Goal: Transaction & Acquisition: Purchase product/service

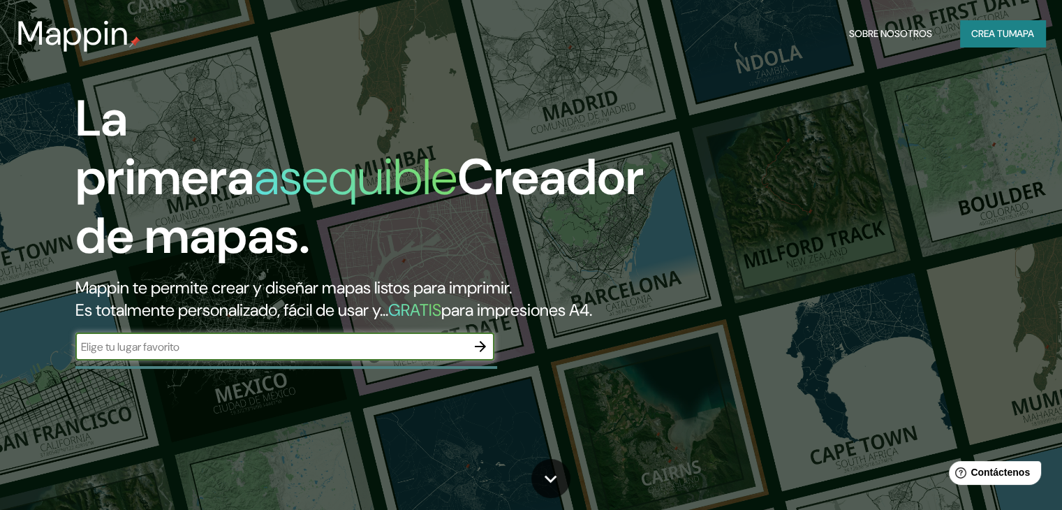
click at [161, 355] on input "text" at bounding box center [270, 347] width 391 height 16
type input "jauja"
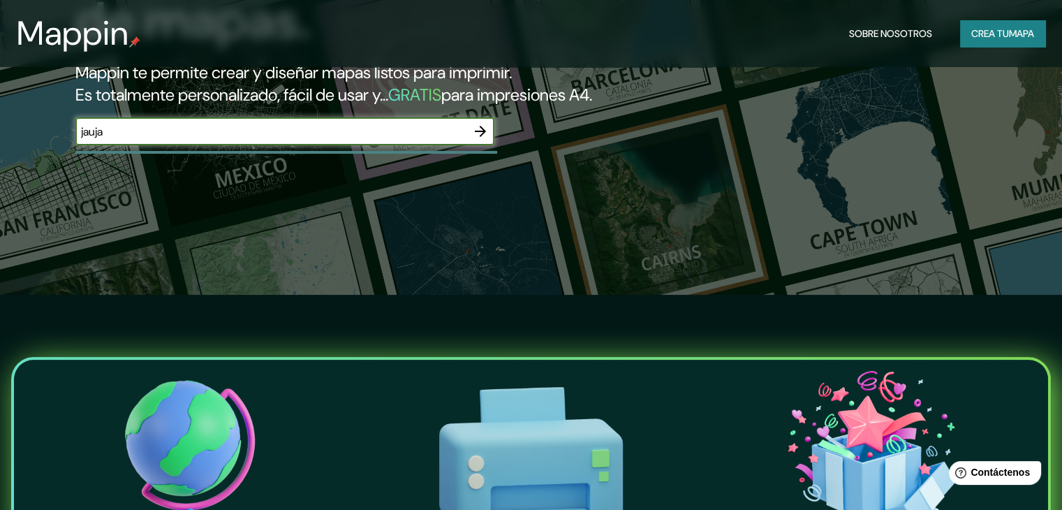
scroll to position [70, 0]
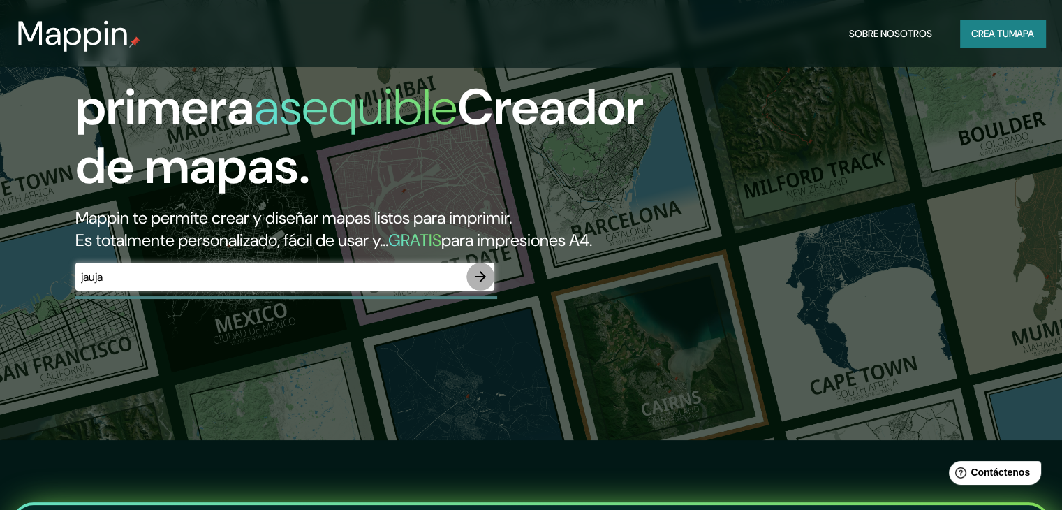
click at [483, 285] on icon "button" at bounding box center [480, 276] width 17 height 17
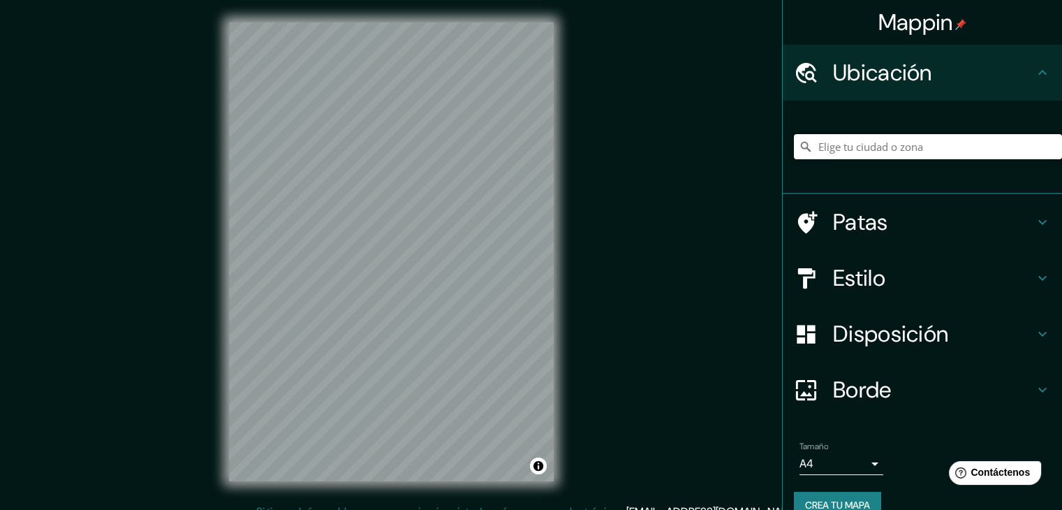
click at [845, 151] on input "Elige tu ciudad o zona" at bounding box center [928, 146] width 268 height 25
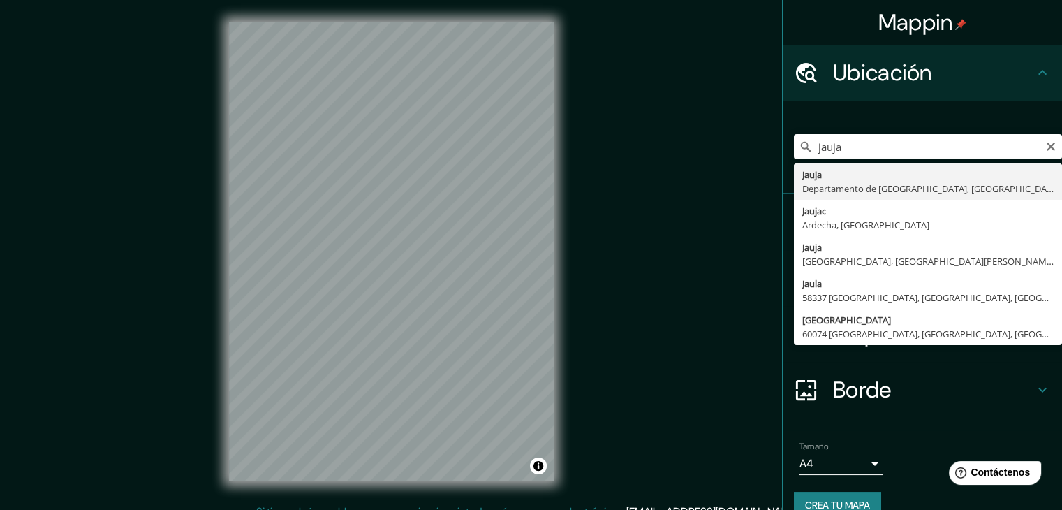
type input "[GEOGRAPHIC_DATA], [GEOGRAPHIC_DATA], [GEOGRAPHIC_DATA]"
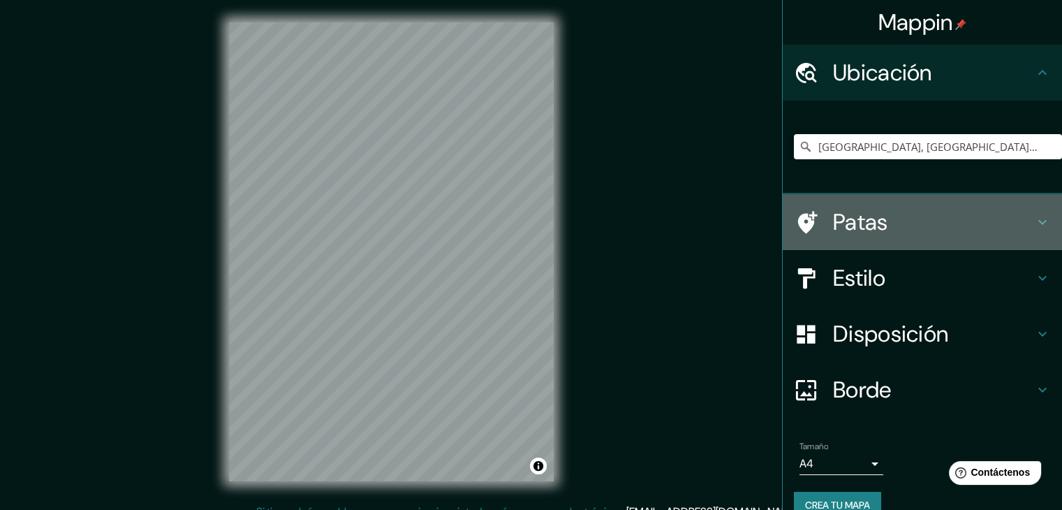
click at [905, 224] on h4 "Patas" at bounding box center [933, 222] width 201 height 28
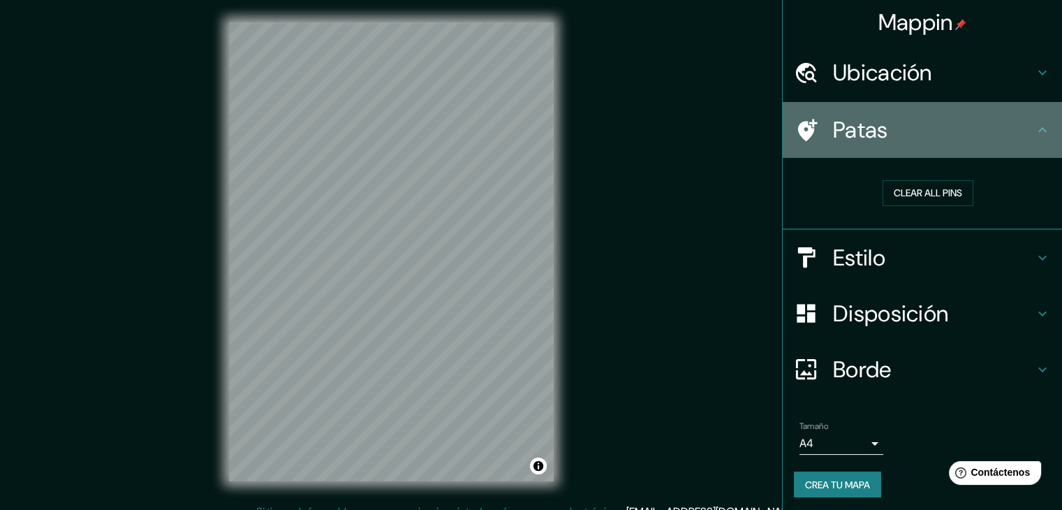
click at [1005, 128] on h4 "Patas" at bounding box center [933, 130] width 201 height 28
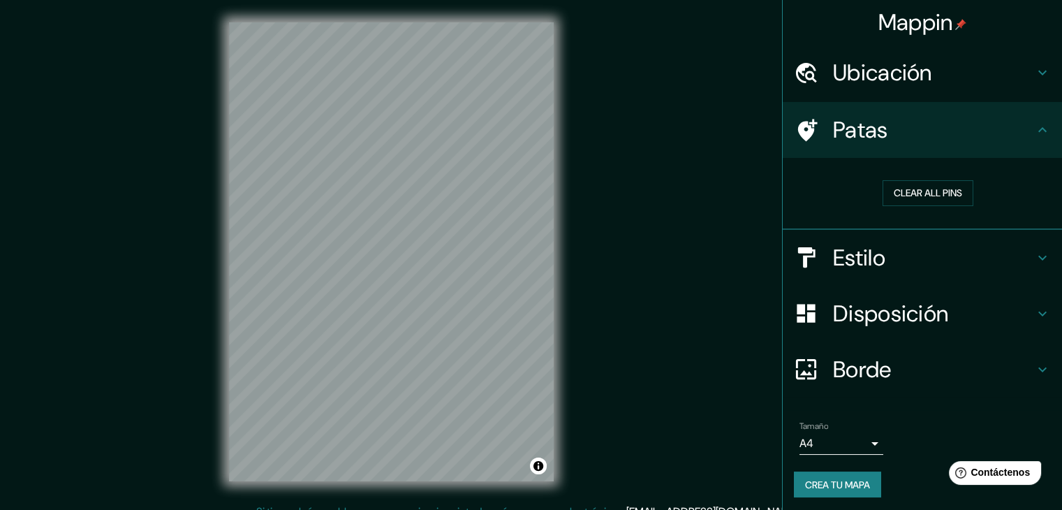
click at [953, 256] on h4 "Estilo" at bounding box center [933, 258] width 201 height 28
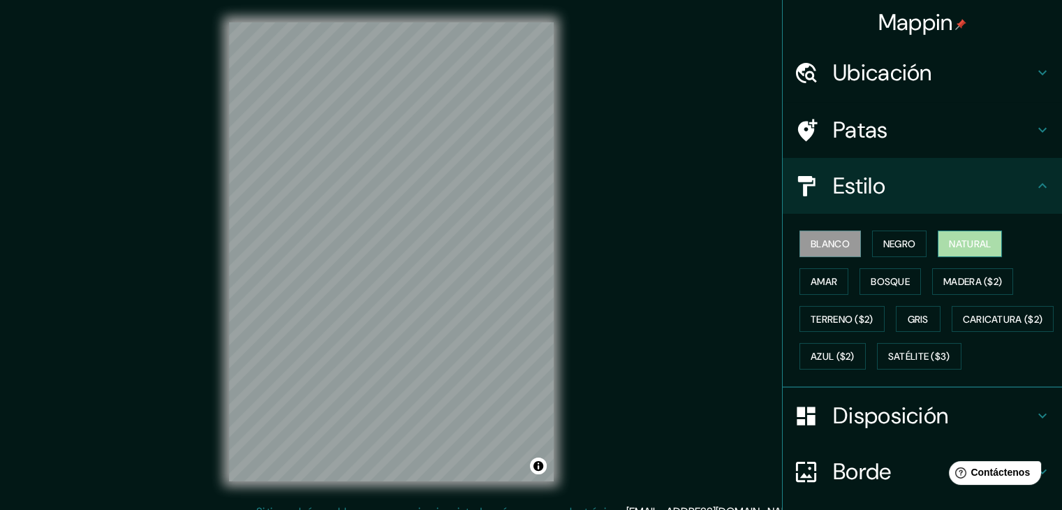
click at [958, 242] on font "Natural" at bounding box center [970, 243] width 42 height 13
click at [829, 286] on button "Amar" at bounding box center [823, 281] width 49 height 27
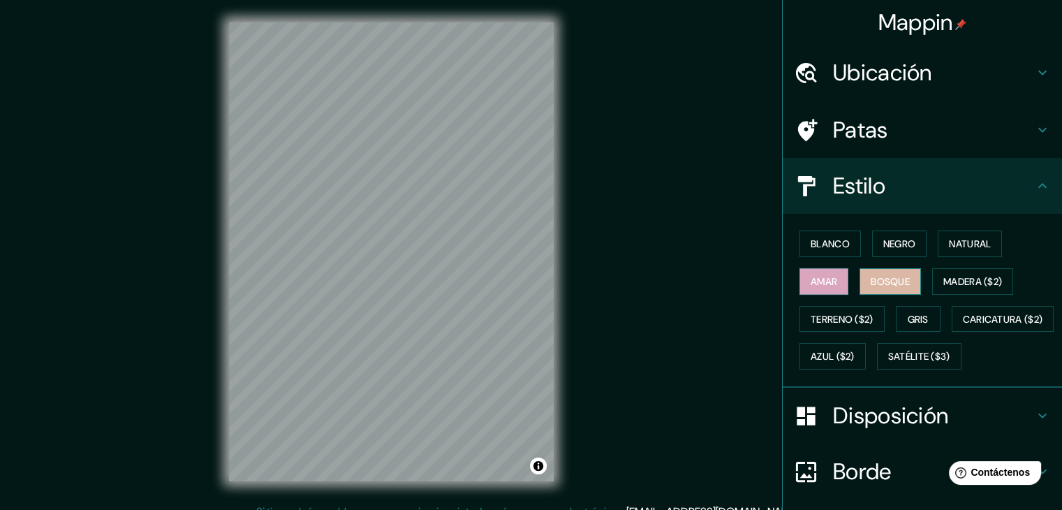
click at [876, 281] on font "Bosque" at bounding box center [890, 281] width 39 height 13
click at [953, 280] on font "Madera ($2)" at bounding box center [972, 281] width 59 height 13
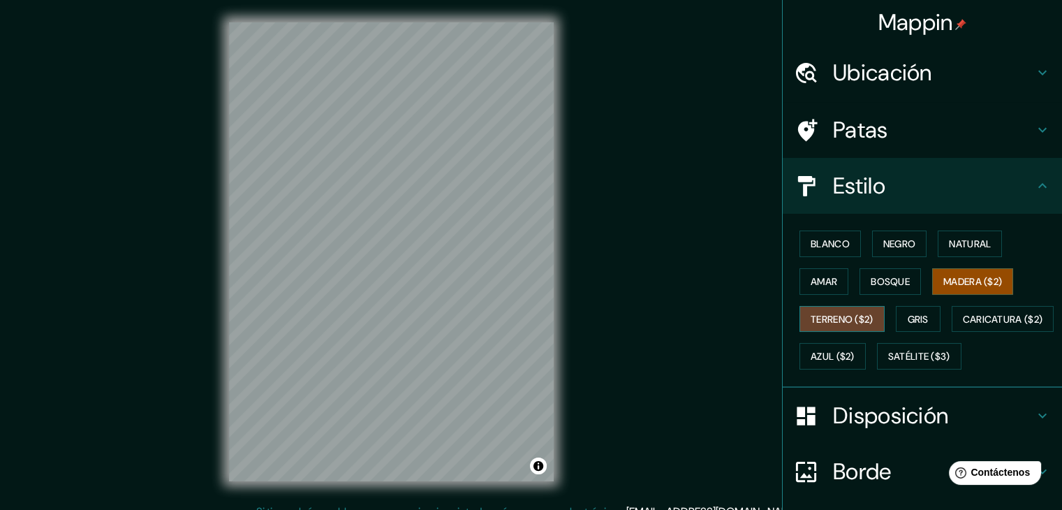
click at [848, 318] on font "Terreno ($2)" at bounding box center [842, 319] width 63 height 13
click at [910, 320] on font "Gris" at bounding box center [918, 319] width 21 height 13
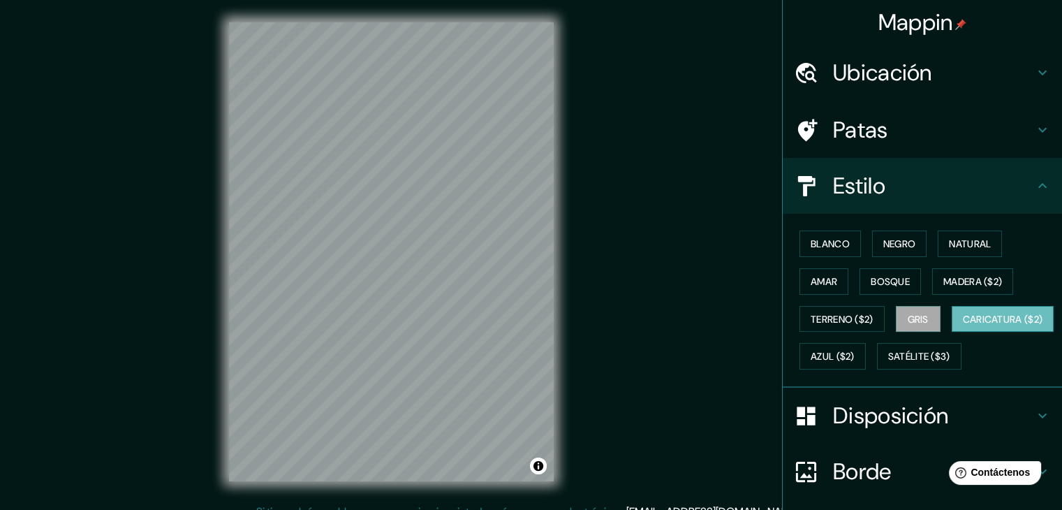
click at [963, 325] on font "Caricatura ($2)" at bounding box center [1003, 319] width 80 height 13
click at [855, 350] on font "Azul ($2)" at bounding box center [833, 356] width 44 height 13
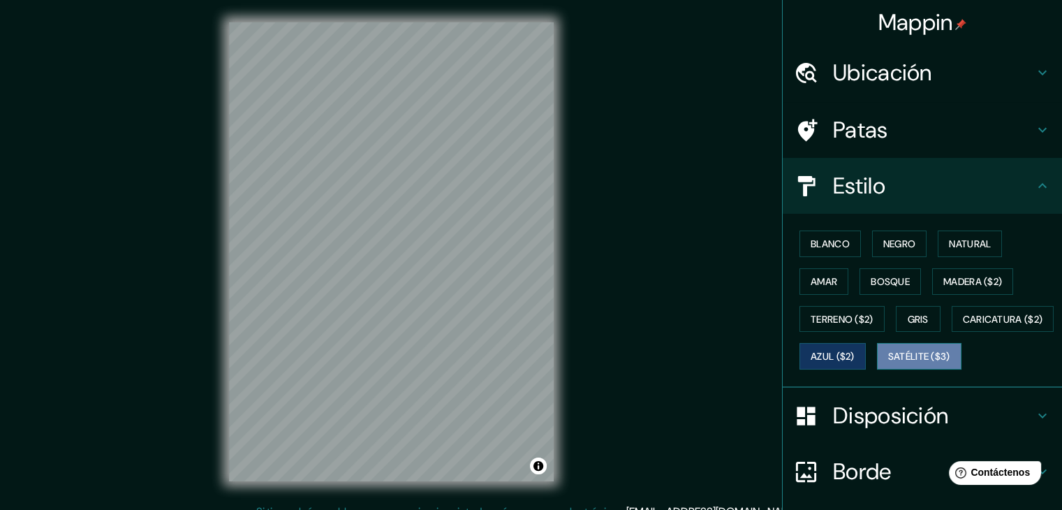
click at [888, 363] on font "Satélite ($3)" at bounding box center [919, 356] width 62 height 13
click at [855, 351] on font "Azul ($2)" at bounding box center [833, 356] width 44 height 13
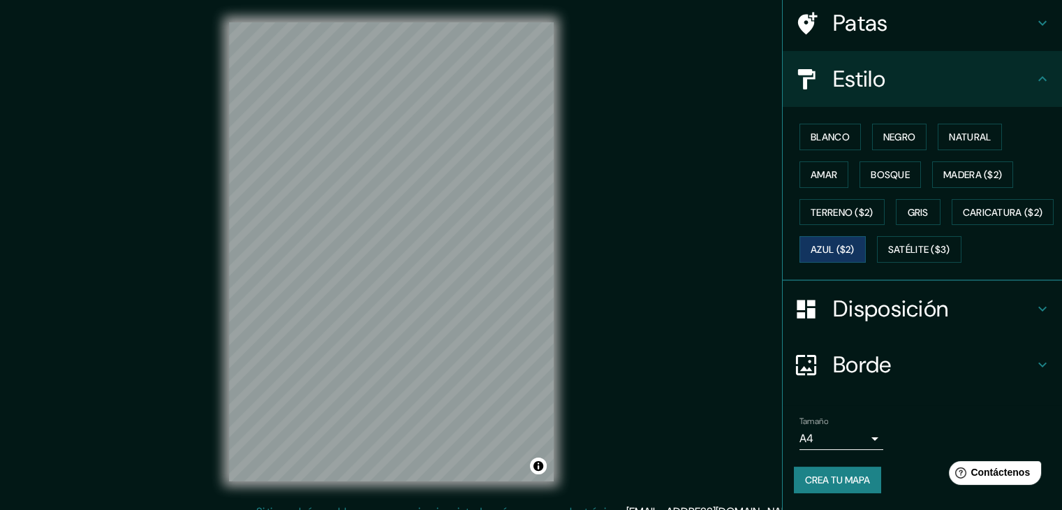
scroll to position [141, 0]
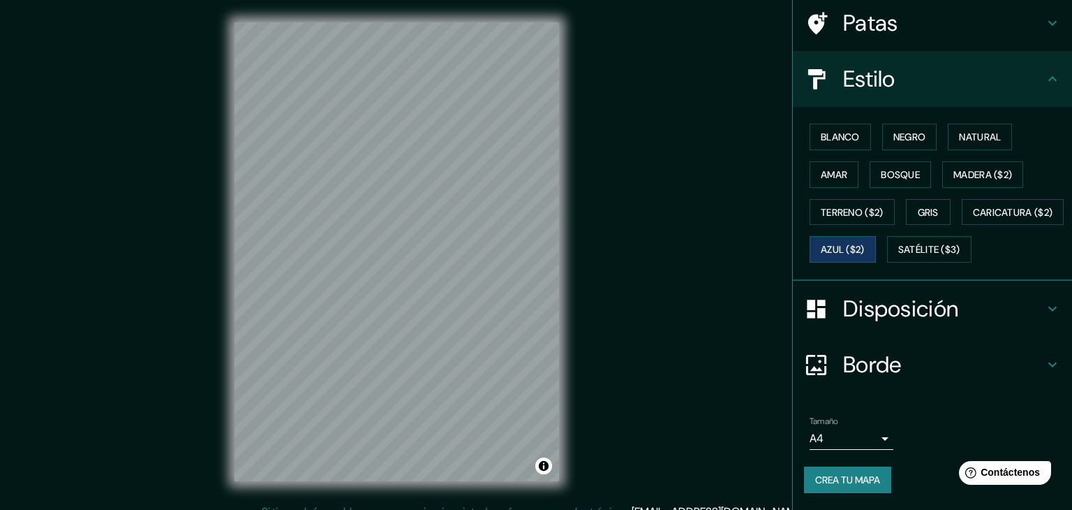
click at [864, 438] on body "Mappin Ubicación [GEOGRAPHIC_DATA], [GEOGRAPHIC_DATA], [GEOGRAPHIC_DATA] Patas …" at bounding box center [536, 255] width 1072 height 510
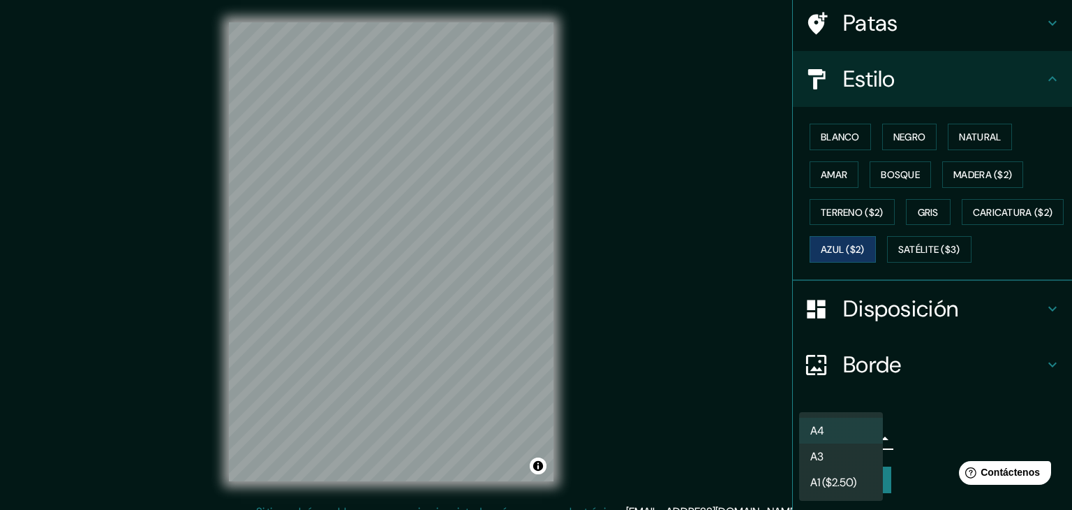
click at [952, 414] on div at bounding box center [536, 255] width 1072 height 510
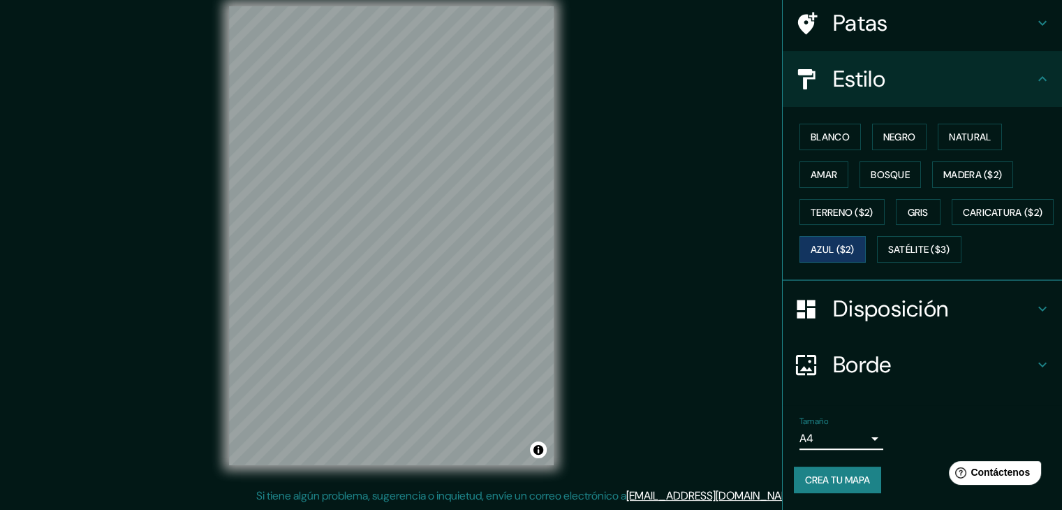
click at [863, 480] on button "Crea tu mapa" at bounding box center [837, 479] width 87 height 27
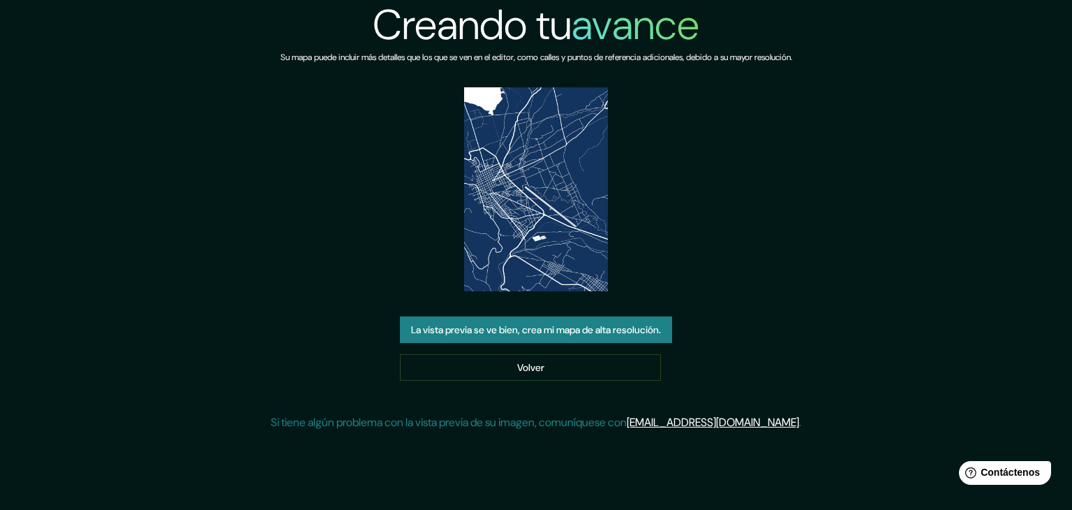
click at [575, 333] on font "La vista previa se ve bien, crea mi mapa de alta resolución." at bounding box center [536, 329] width 250 height 13
drag, startPoint x: 527, startPoint y: 185, endPoint x: 153, endPoint y: 87, distance: 386.9
click at [153, 87] on div "Creando tu avance Su mapa puede incluir más detalles que los que se ven en el e…" at bounding box center [536, 221] width 1072 height 442
click at [539, 367] on font "Volver" at bounding box center [530, 367] width 27 height 13
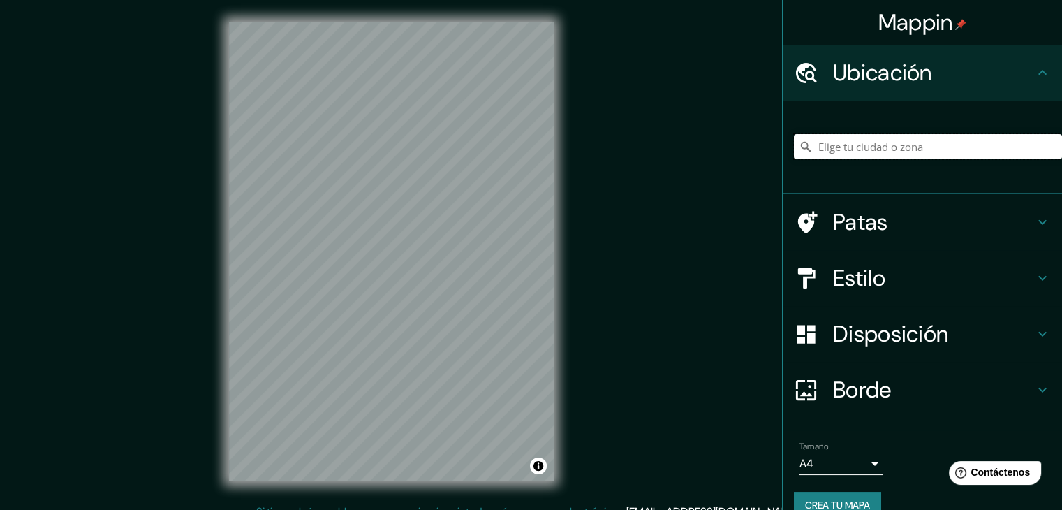
click at [850, 145] on input "Elige tu ciudad o zona" at bounding box center [928, 146] width 268 height 25
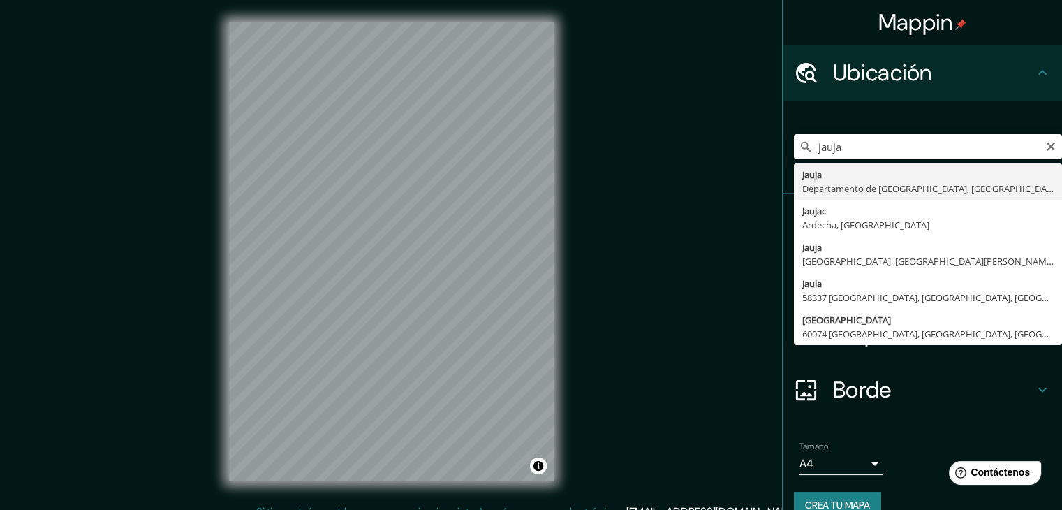
type input "[GEOGRAPHIC_DATA], [GEOGRAPHIC_DATA], [GEOGRAPHIC_DATA]"
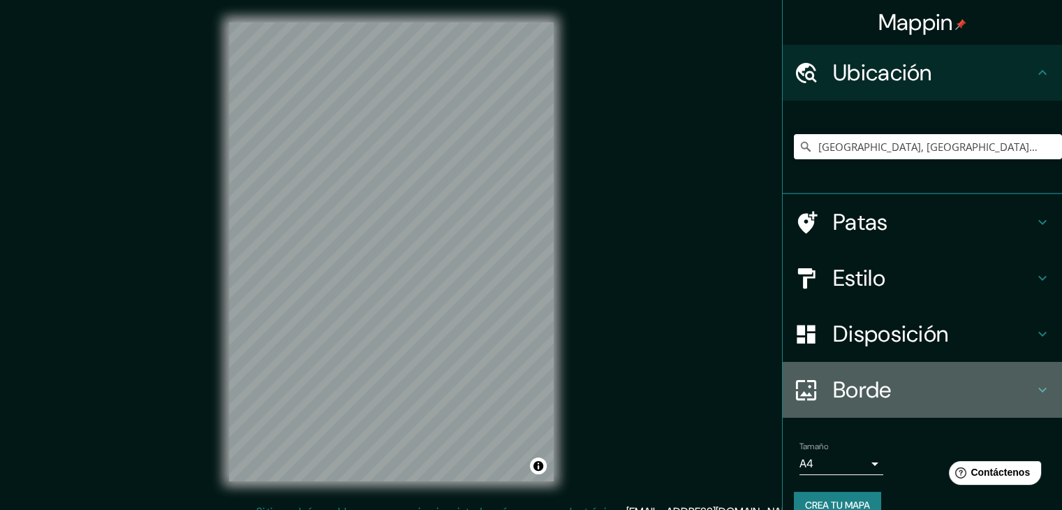
click at [886, 386] on h4 "Borde" at bounding box center [933, 390] width 201 height 28
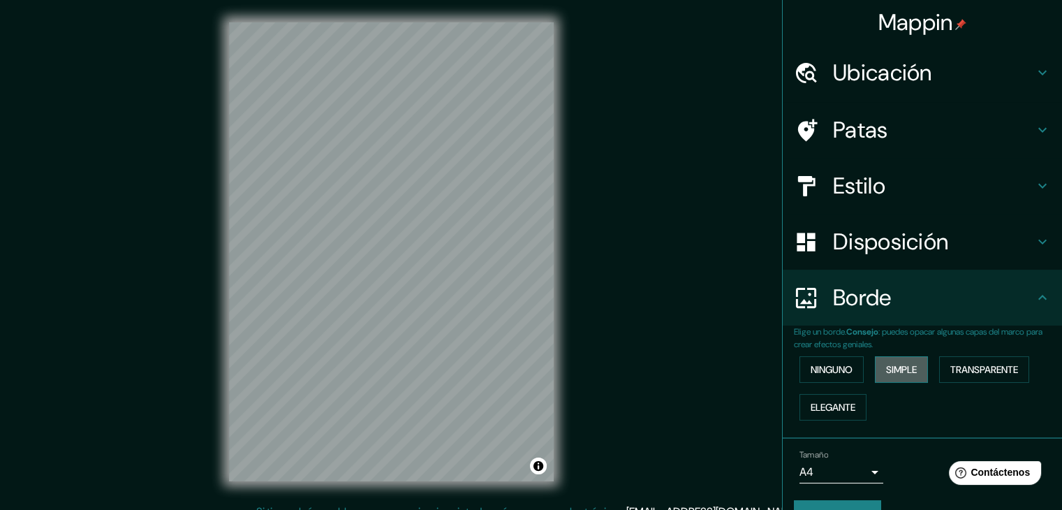
click at [901, 366] on font "Simple" at bounding box center [901, 369] width 31 height 13
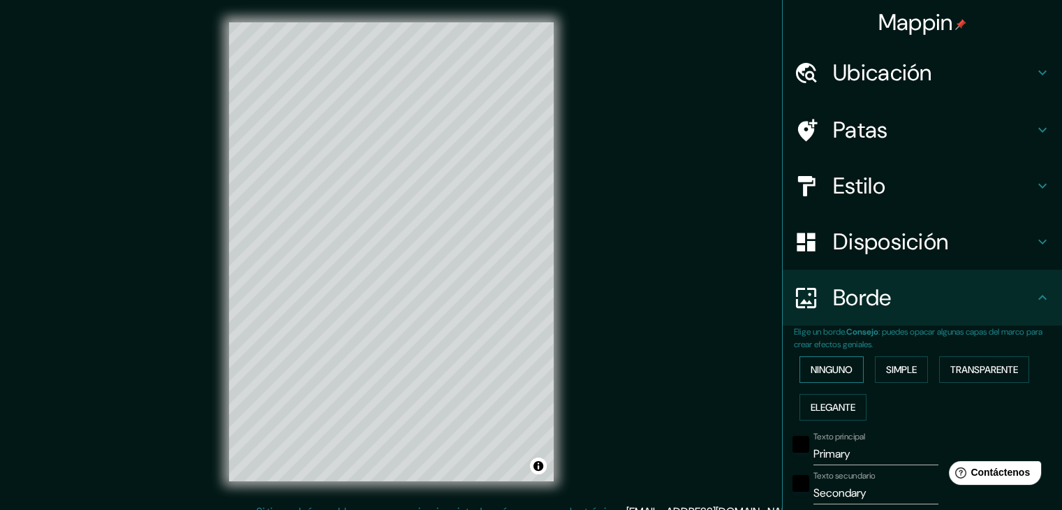
click at [834, 369] on font "Ninguno" at bounding box center [832, 369] width 42 height 13
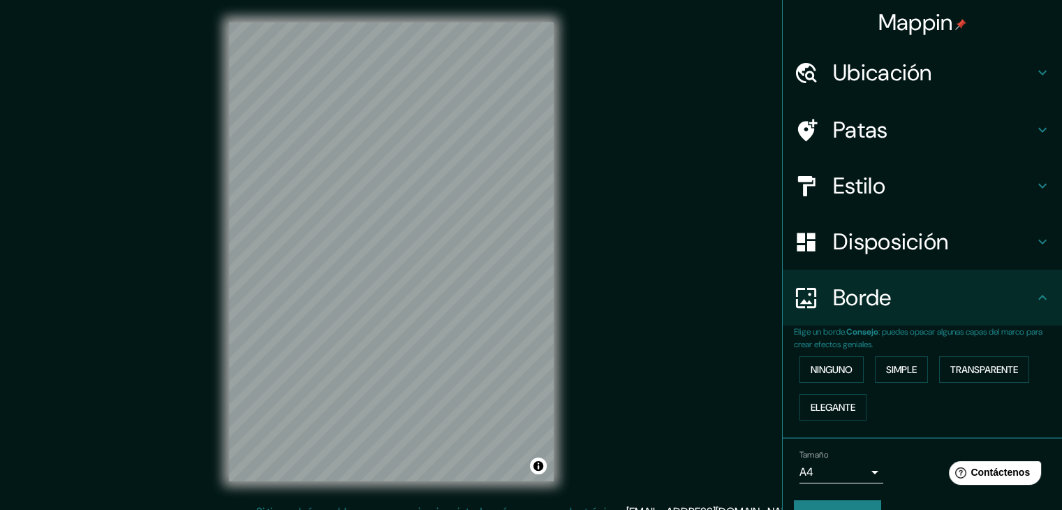
click at [1010, 301] on h4 "Borde" at bounding box center [933, 297] width 201 height 28
click at [1035, 297] on icon at bounding box center [1042, 297] width 17 height 17
click at [1011, 228] on h4 "Disposición" at bounding box center [933, 242] width 201 height 28
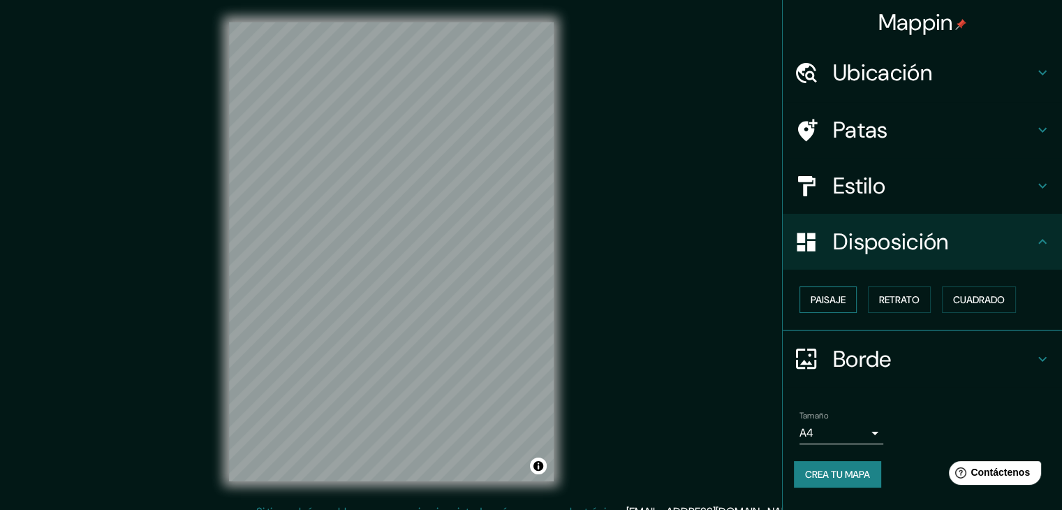
click at [843, 303] on font "Paisaje" at bounding box center [828, 299] width 35 height 13
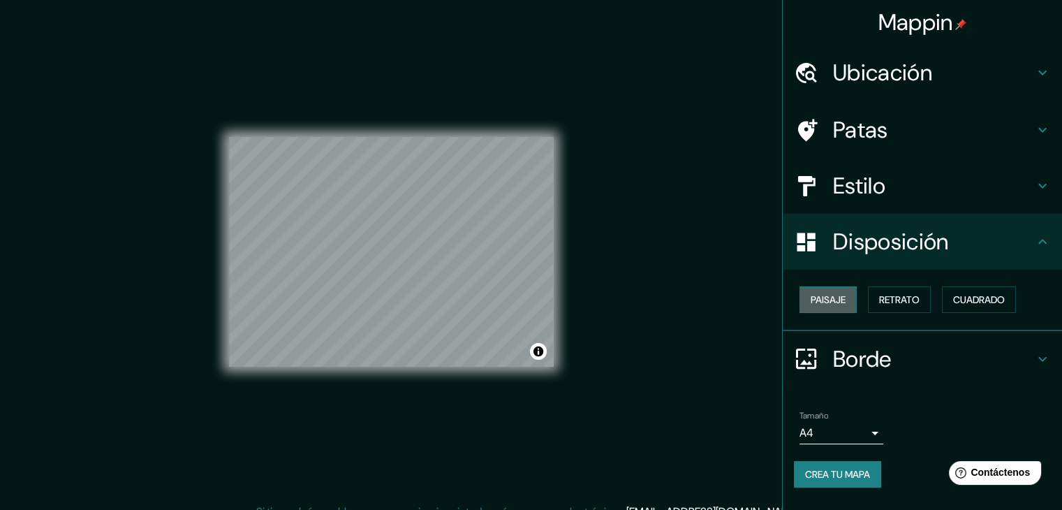
click at [843, 303] on font "Paisaje" at bounding box center [828, 299] width 35 height 13
click at [969, 303] on font "Cuadrado" at bounding box center [979, 299] width 52 height 13
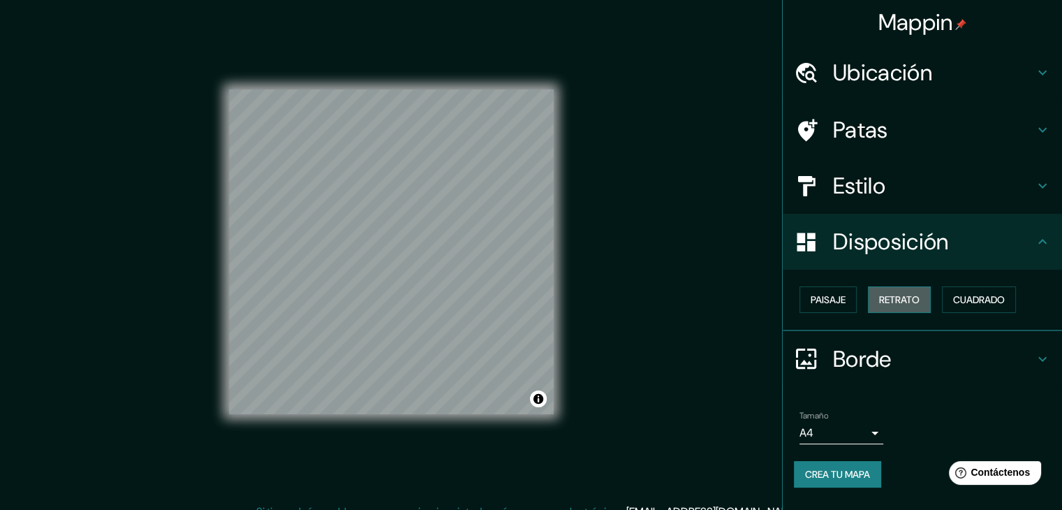
click at [916, 307] on font "Retrato" at bounding box center [899, 299] width 40 height 18
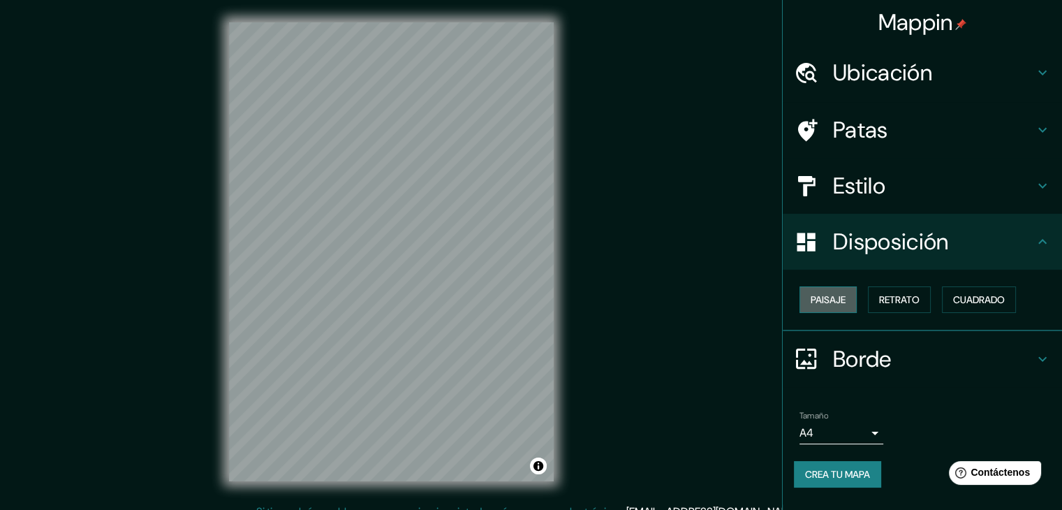
click at [831, 302] on font "Paisaje" at bounding box center [828, 299] width 35 height 13
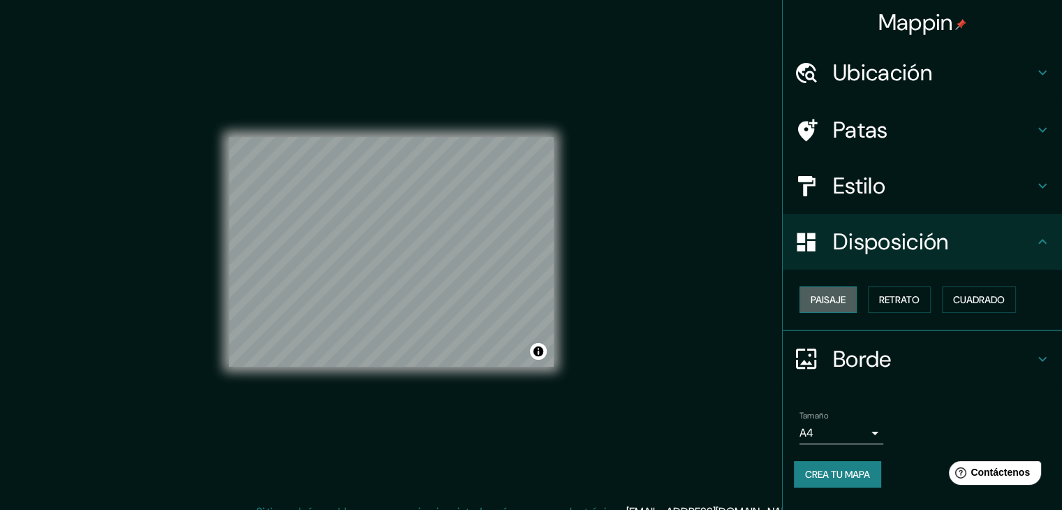
click at [831, 302] on font "Paisaje" at bounding box center [828, 299] width 35 height 13
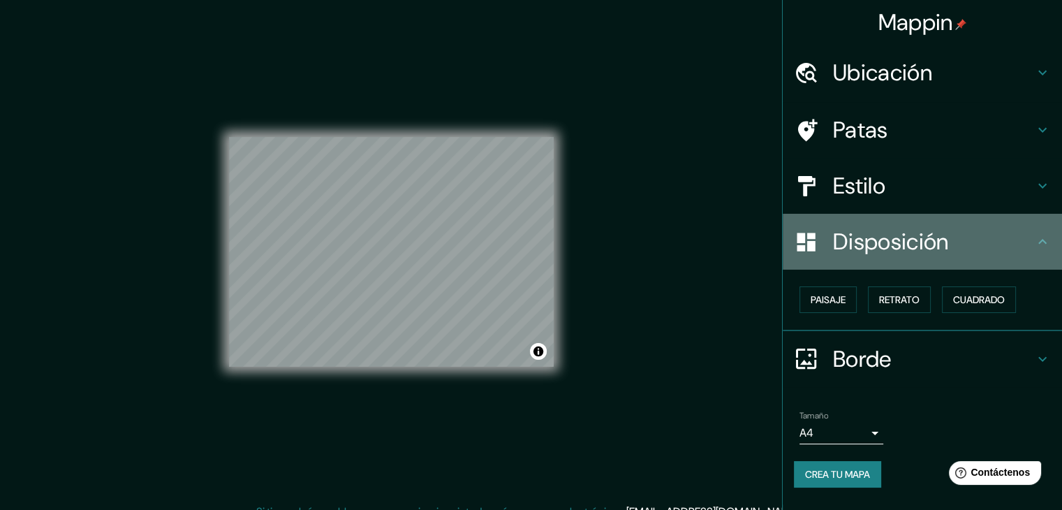
click at [1042, 242] on icon at bounding box center [1042, 241] width 17 height 17
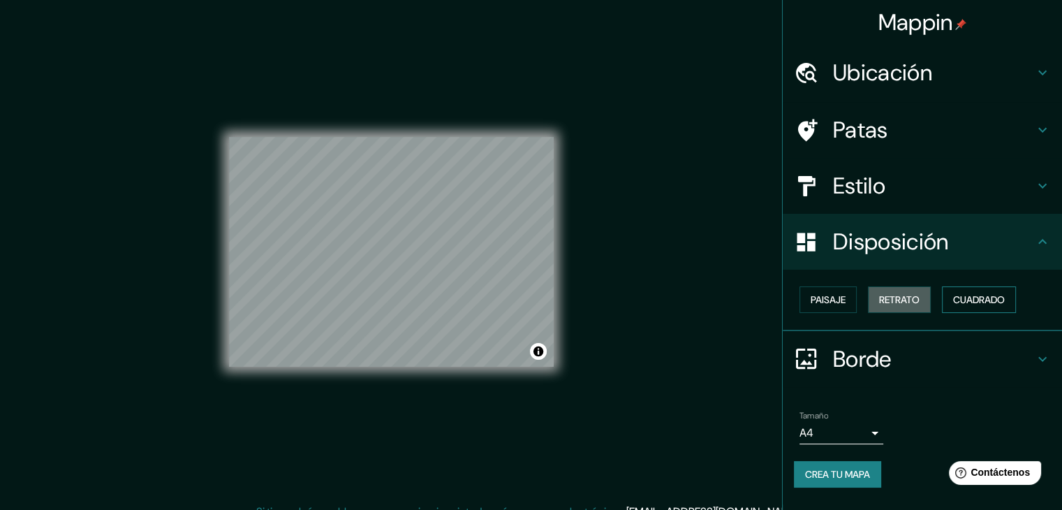
drag, startPoint x: 902, startPoint y: 300, endPoint x: 982, endPoint y: 297, distance: 79.6
click at [902, 300] on font "Retrato" at bounding box center [899, 299] width 40 height 13
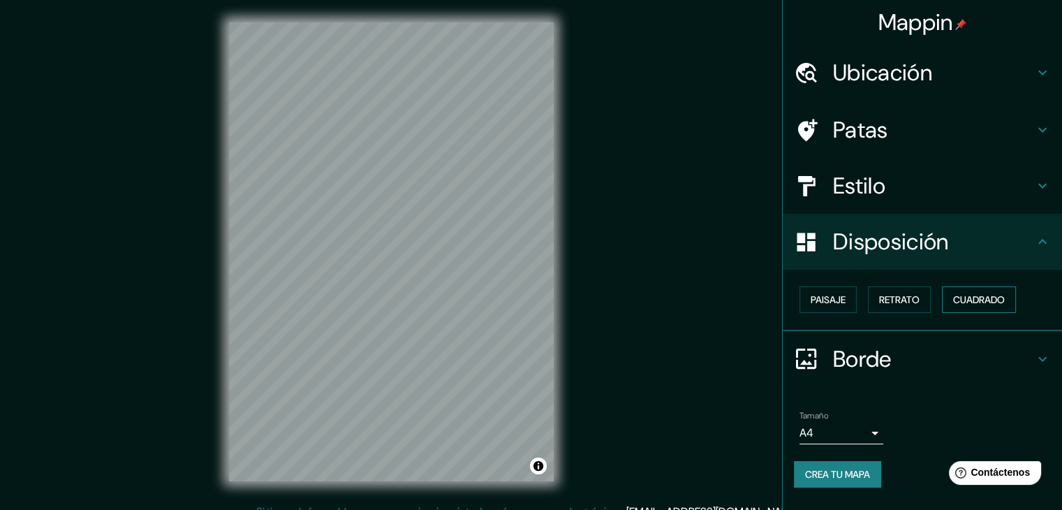
click at [984, 291] on font "Cuadrado" at bounding box center [979, 299] width 52 height 18
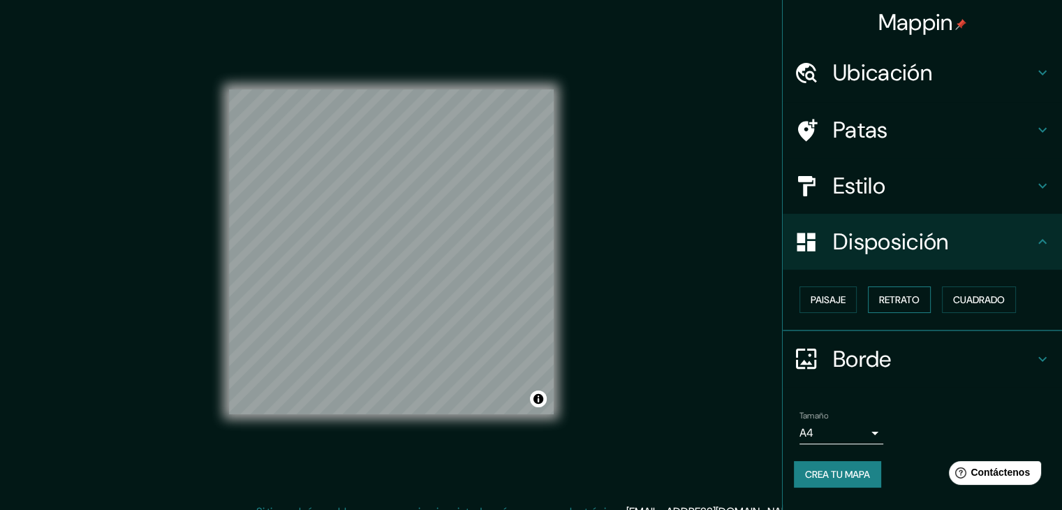
click at [913, 297] on font "Retrato" at bounding box center [899, 299] width 40 height 13
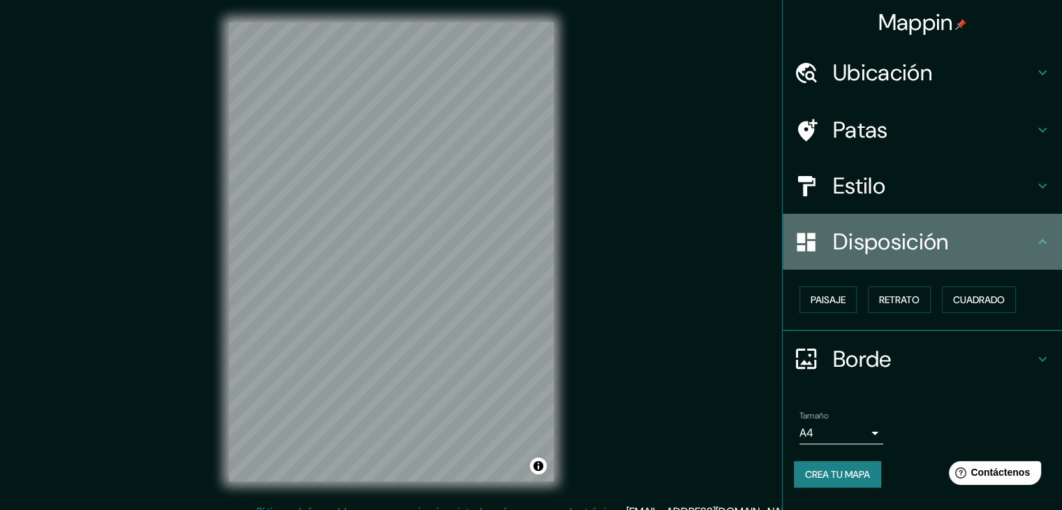
click at [1037, 239] on icon at bounding box center [1042, 241] width 17 height 17
click at [1042, 243] on icon at bounding box center [1042, 241] width 17 height 17
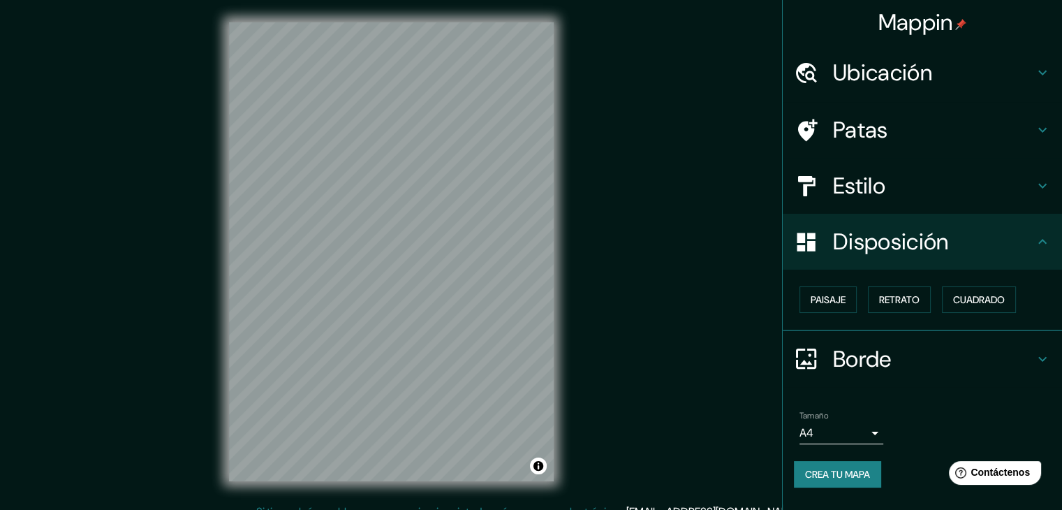
click at [986, 170] on div "Estilo" at bounding box center [922, 186] width 279 height 56
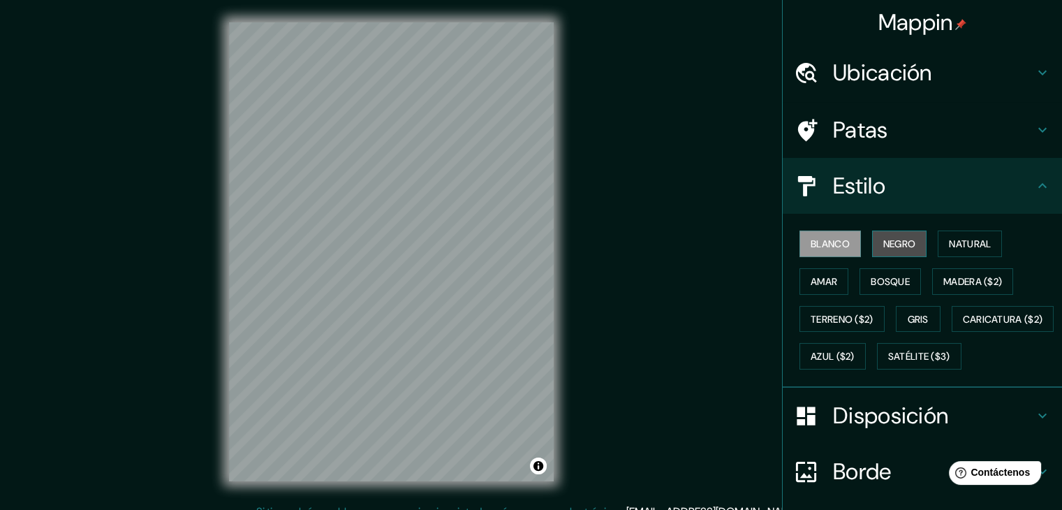
click at [890, 246] on font "Negro" at bounding box center [899, 243] width 33 height 13
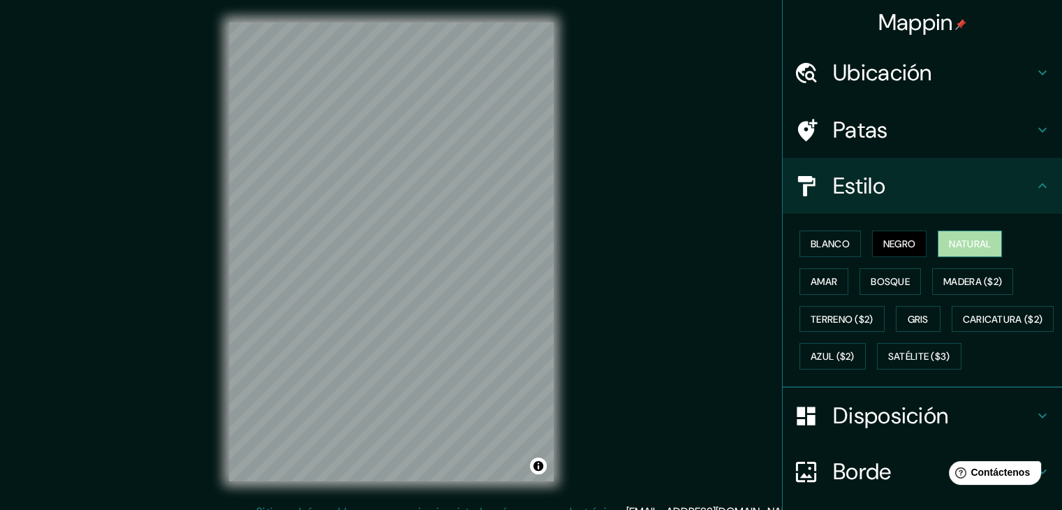
click at [949, 246] on font "Natural" at bounding box center [970, 243] width 42 height 13
click at [822, 252] on button "Blanco" at bounding box center [829, 243] width 61 height 27
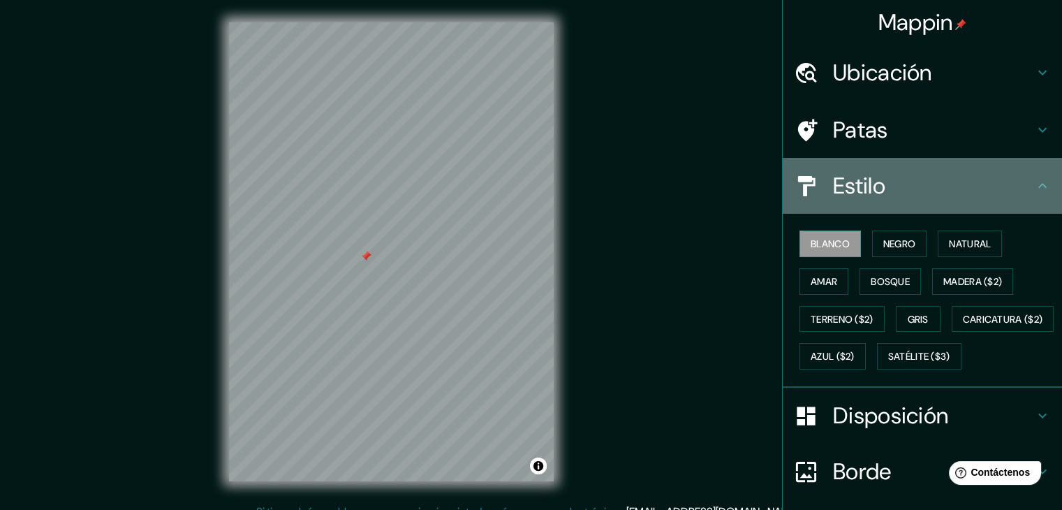
click at [1034, 186] on icon at bounding box center [1042, 185] width 17 height 17
click at [1020, 182] on h4 "Estilo" at bounding box center [933, 186] width 201 height 28
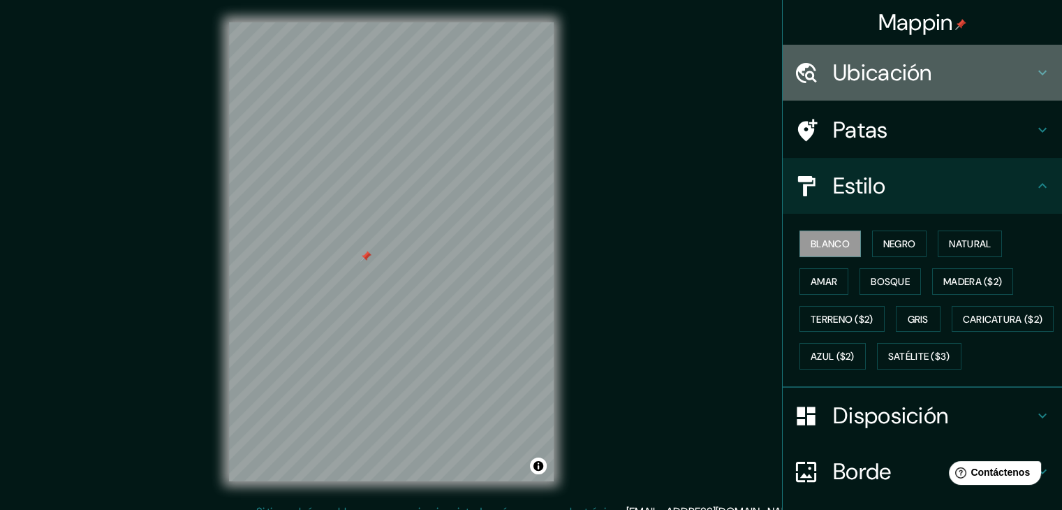
click at [1034, 79] on icon at bounding box center [1042, 72] width 17 height 17
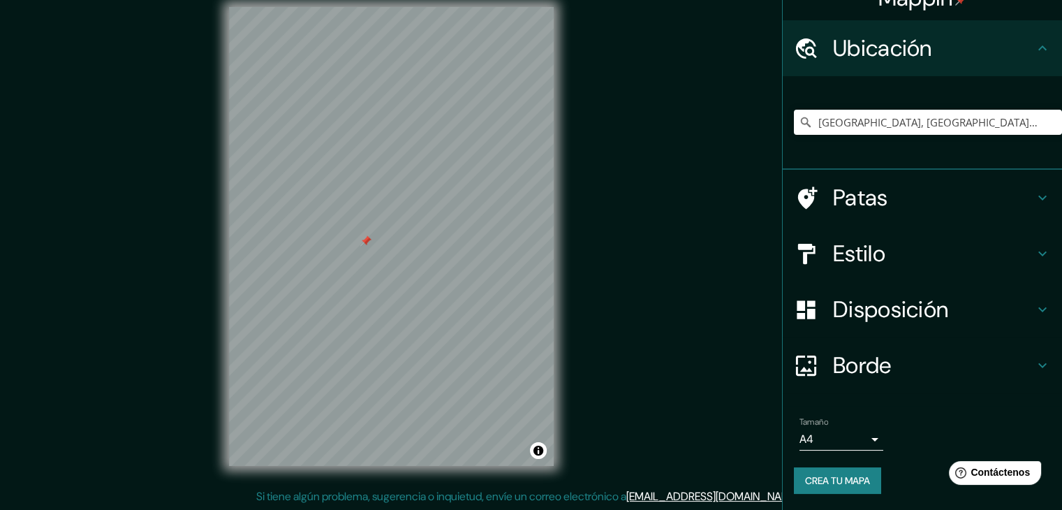
scroll to position [16, 0]
click at [331, 237] on div at bounding box center [330, 238] width 11 height 11
